Goal: Check status: Check status

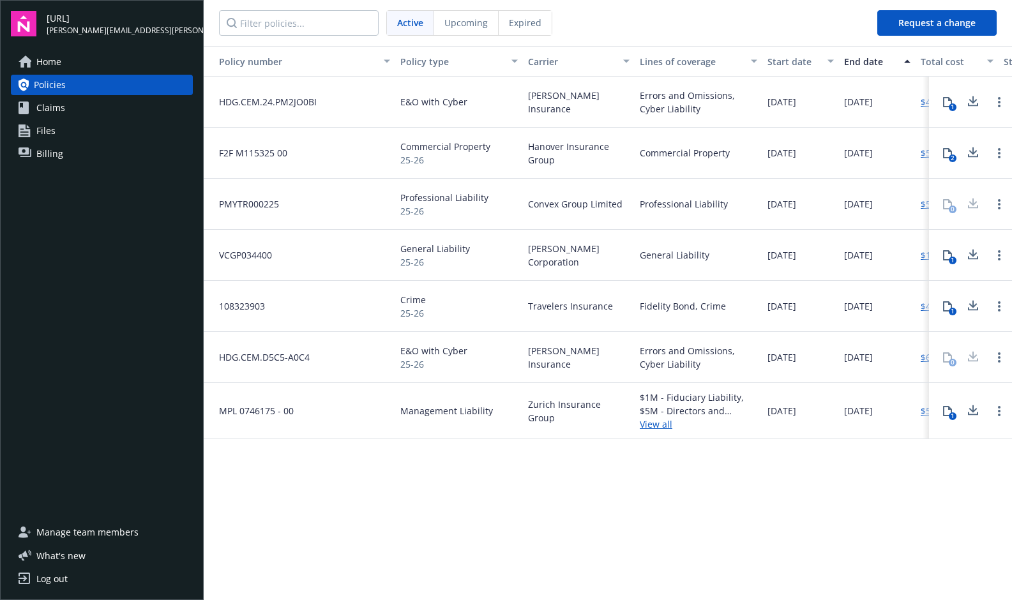
scroll to position [0, 172]
